Goal: Information Seeking & Learning: Learn about a topic

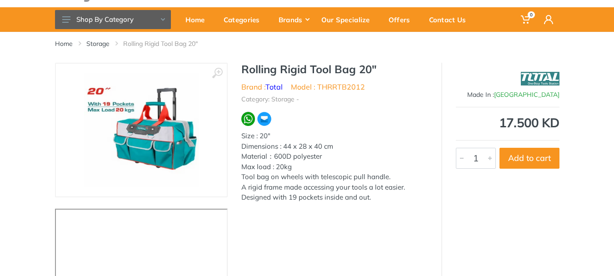
scroll to position [40, 0]
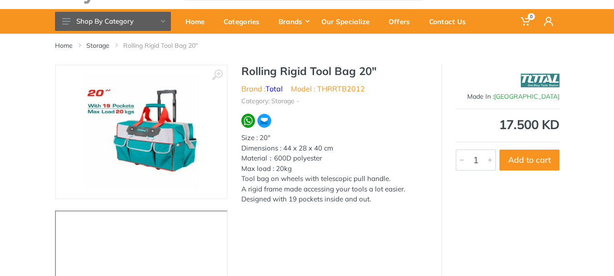
click at [192, 164] on img at bounding box center [141, 131] width 114 height 114
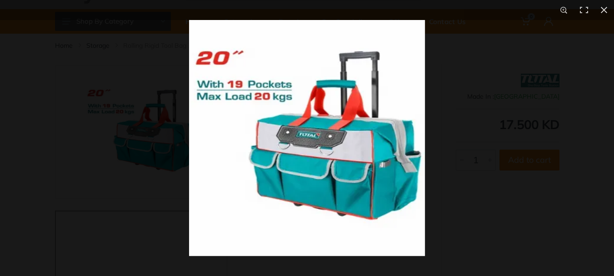
click at [420, 160] on img at bounding box center [307, 138] width 236 height 236
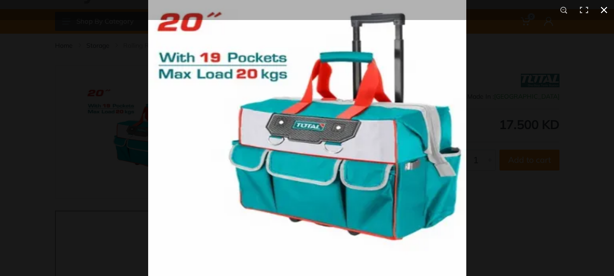
click at [606, 9] on button at bounding box center [604, 10] width 20 height 20
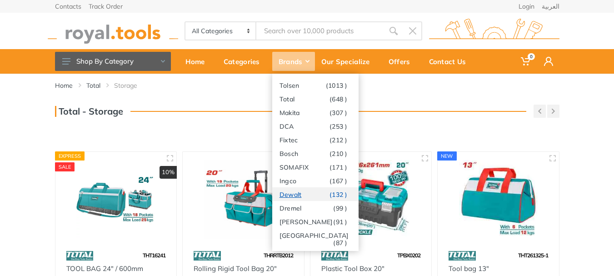
click at [293, 193] on link "Dewalt (132 )" at bounding box center [315, 194] width 86 height 14
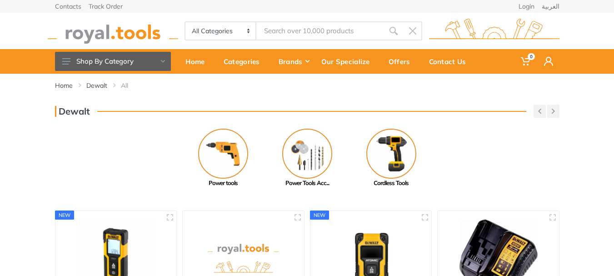
click at [248, 32] on select "All Categories Power tools Cordless Tools Hand Tools Power Tools Accessories Ga…" at bounding box center [220, 30] width 71 height 17
select select "27"
click at [185, 22] on select "All Categories Power tools Cordless Tools Hand Tools Power Tools Accessories Ga…" at bounding box center [220, 30] width 71 height 17
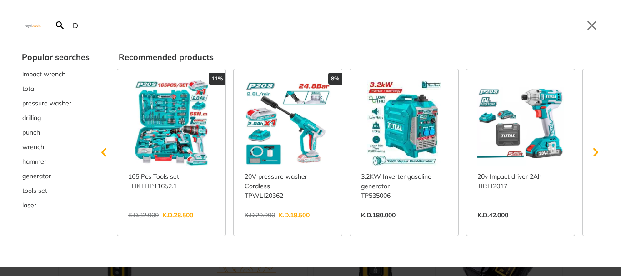
type input "D"
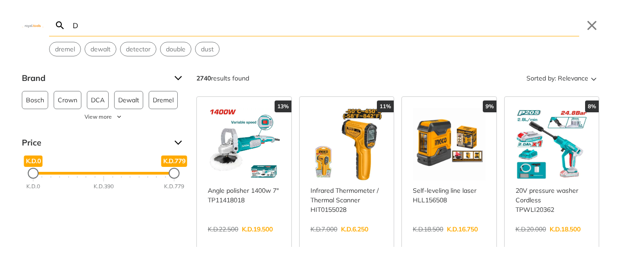
type input "De"
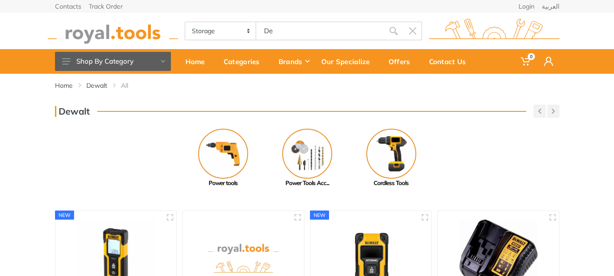
select select "27"
click at [278, 36] on body "0 De" at bounding box center [307, 138] width 614 height 276
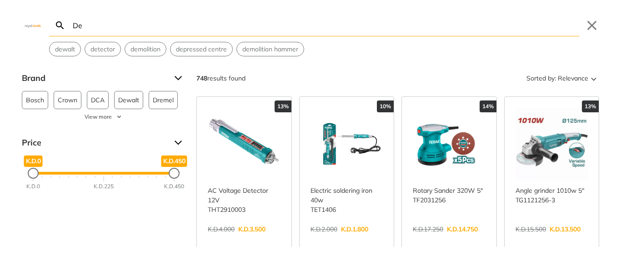
click at [239, 25] on input "De" at bounding box center [325, 25] width 508 height 21
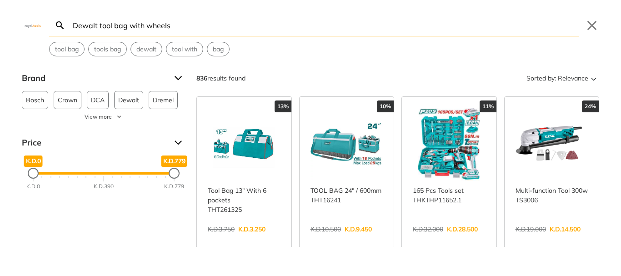
click at [238, 16] on input "Dewalt tool bag with wheels" at bounding box center [325, 25] width 508 height 21
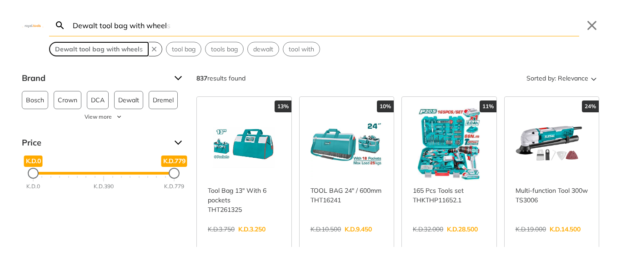
click at [79, 50] on strong "Dewalt tool bag with wheel" at bounding box center [97, 49] width 84 height 8
type input "Dewalt tool bag with wheels"
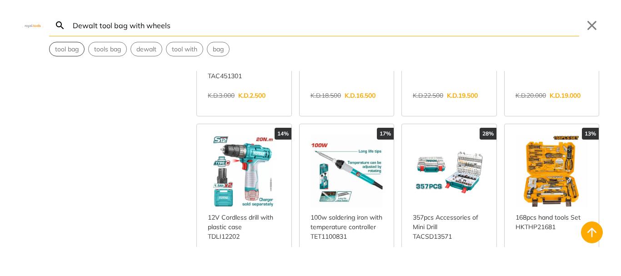
scroll to position [469, 0]
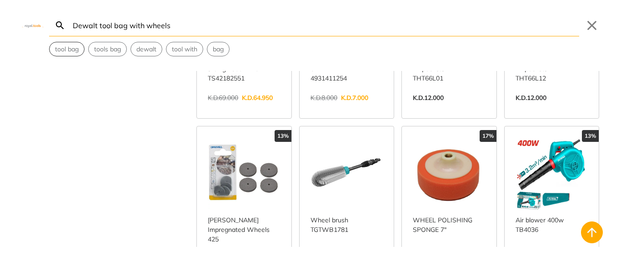
scroll to position [1306, 0]
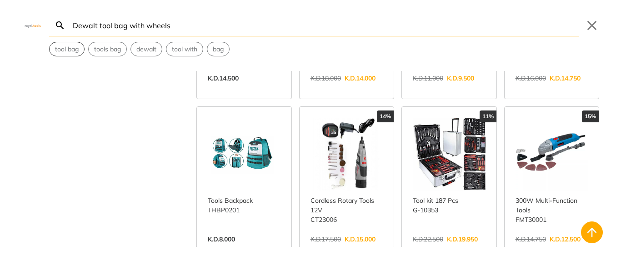
scroll to position [1635, 0]
